Goal: Browse casually: Explore the website without a specific task or goal

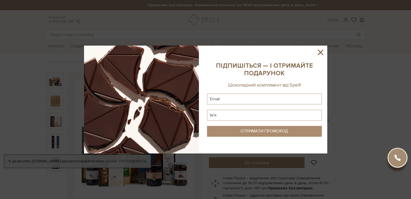
click at [321, 52] on icon at bounding box center [320, 52] width 5 height 5
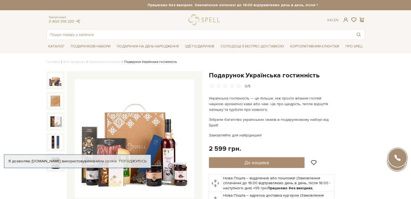
scroll to position [27, 0]
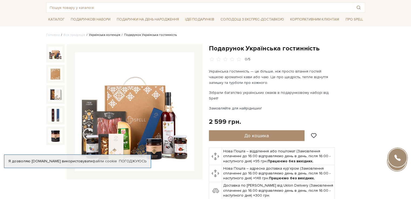
click at [94, 34] on link "Українська колекція" at bounding box center [104, 35] width 31 height 4
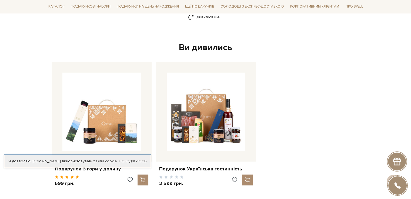
scroll to position [756, 0]
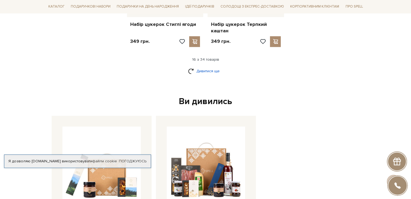
click at [197, 66] on link "Дивитися ще" at bounding box center [205, 70] width 35 height 9
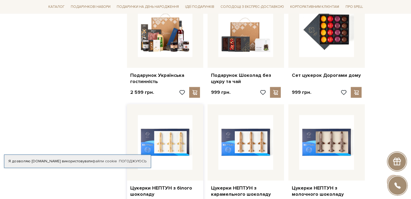
scroll to position [1242, 0]
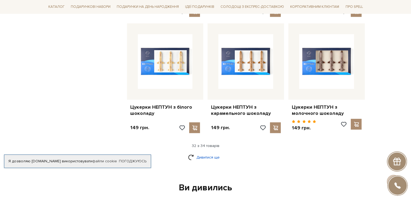
click at [200, 153] on link "Дивитися ще" at bounding box center [205, 157] width 35 height 9
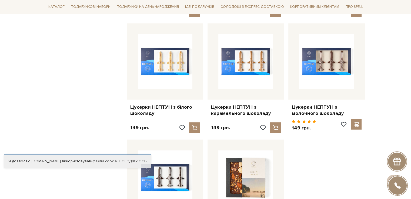
scroll to position [1296, 0]
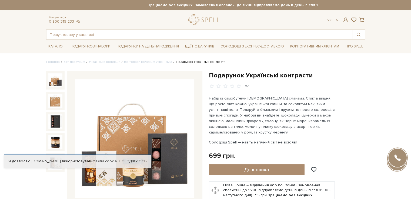
scroll to position [54, 0]
